Goal: Task Accomplishment & Management: Use online tool/utility

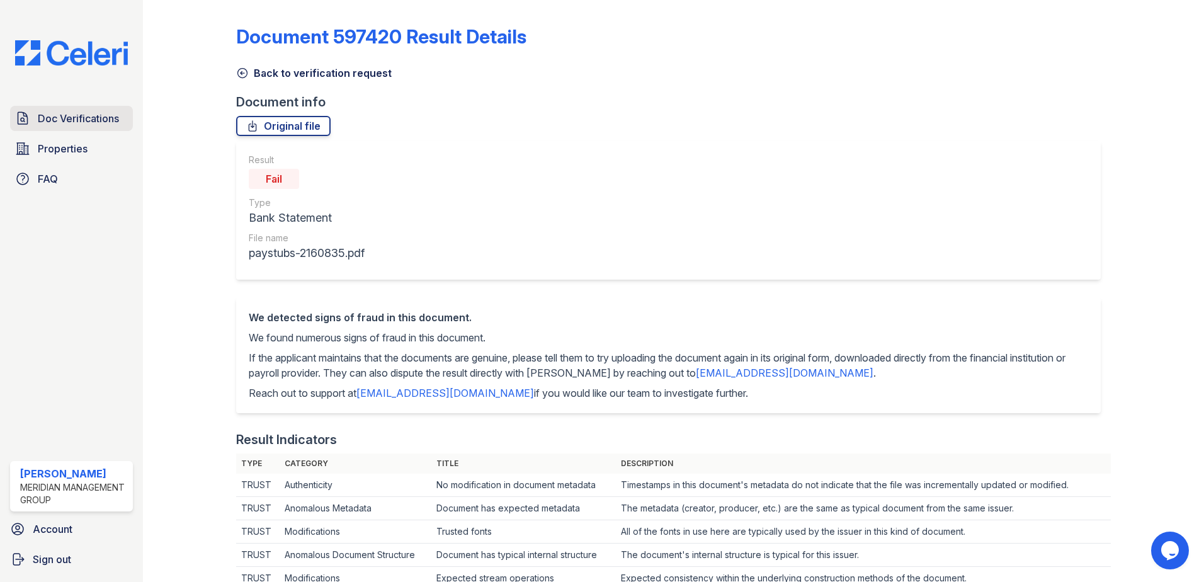
click at [81, 118] on span "Doc Verifications" at bounding box center [78, 118] width 81 height 15
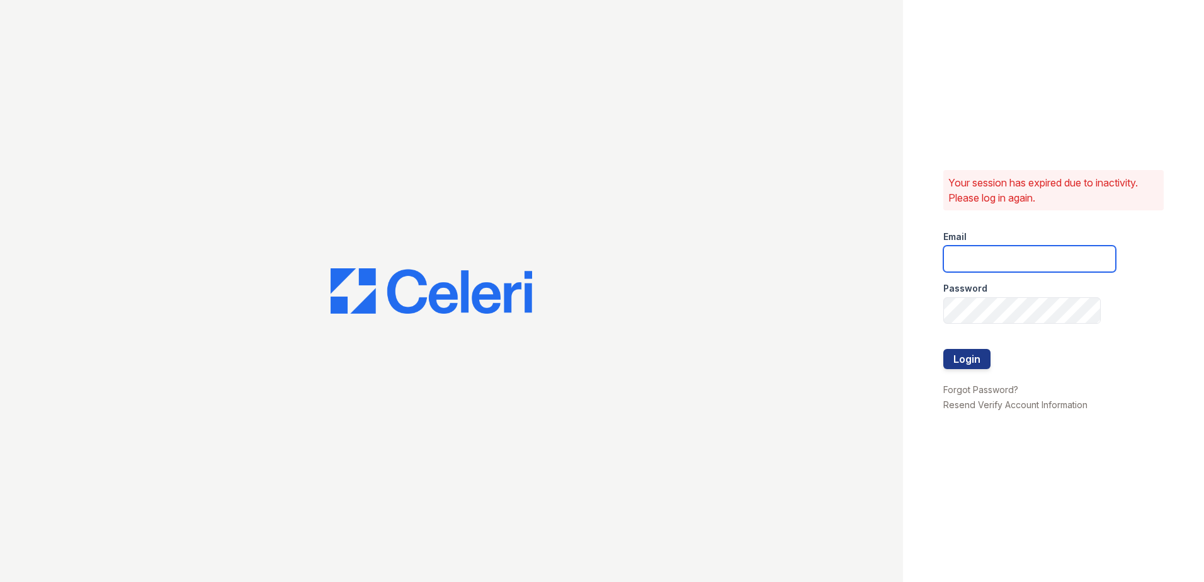
click at [963, 258] on input "email" at bounding box center [1030, 259] width 173 height 26
type input "[EMAIL_ADDRESS][DOMAIN_NAME]"
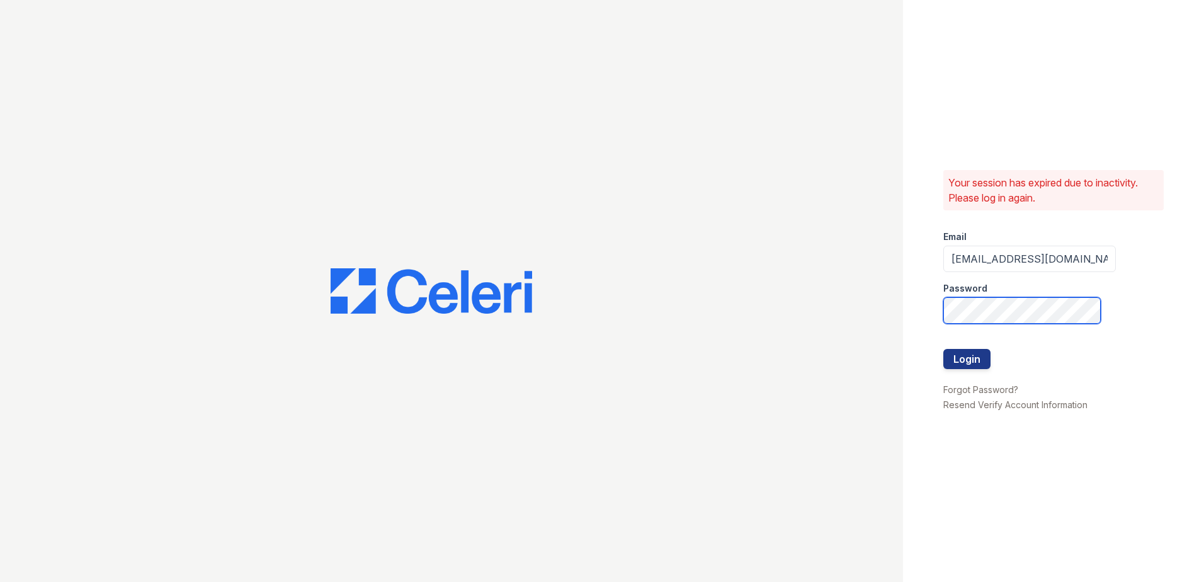
click at [944, 349] on button "Login" at bounding box center [967, 359] width 47 height 20
